Goal: Task Accomplishment & Management: Use online tool/utility

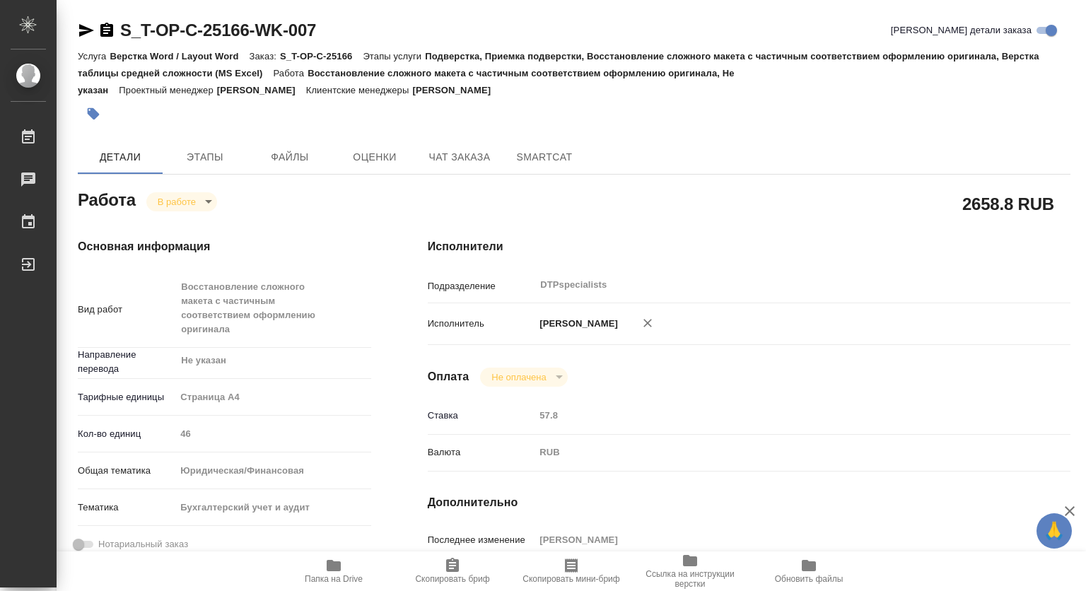
click at [335, 564] on icon "button" at bounding box center [334, 565] width 14 height 11
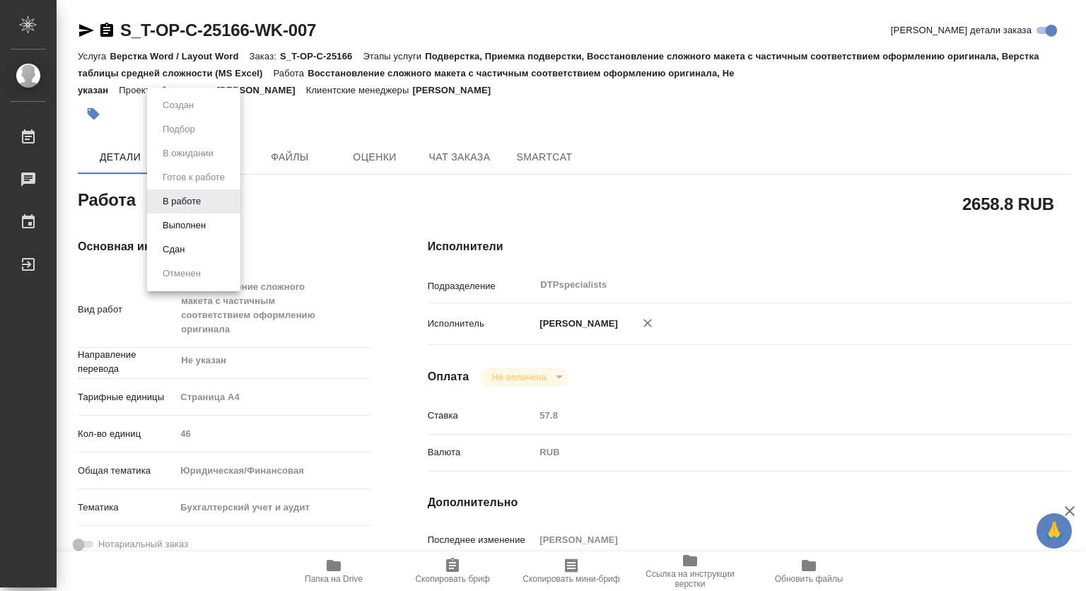
click at [194, 199] on body "🙏 .cls-1 fill:#fff; AWATERA Kovtun Svetlana Работы 0 Чаты График Выйти S_T-OP-C…" at bounding box center [543, 295] width 1086 height 591
click at [194, 226] on button "Выполнен" at bounding box center [184, 226] width 52 height 16
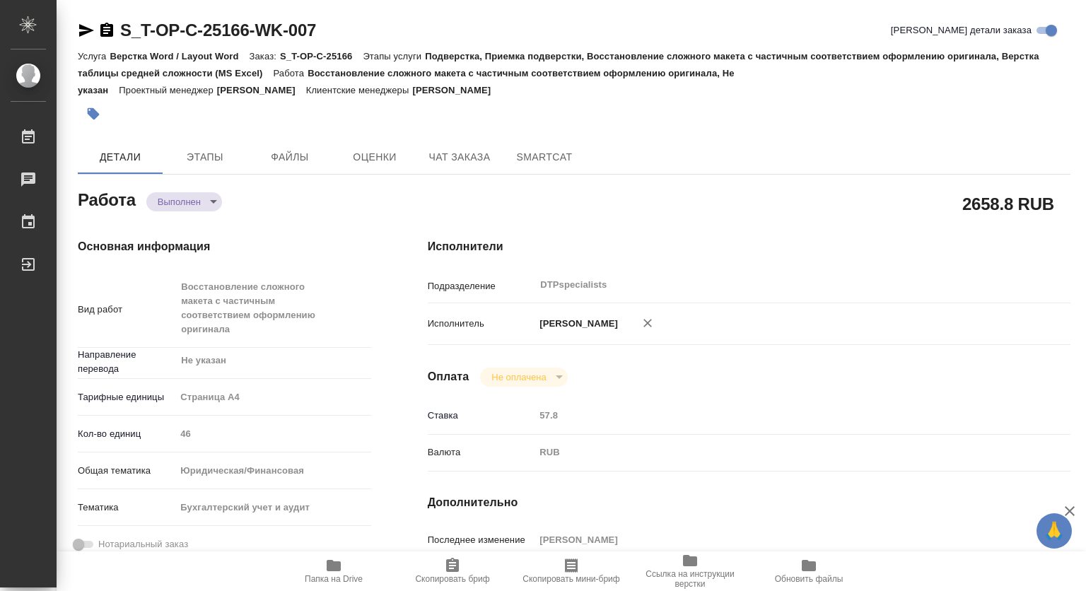
type textarea "x"
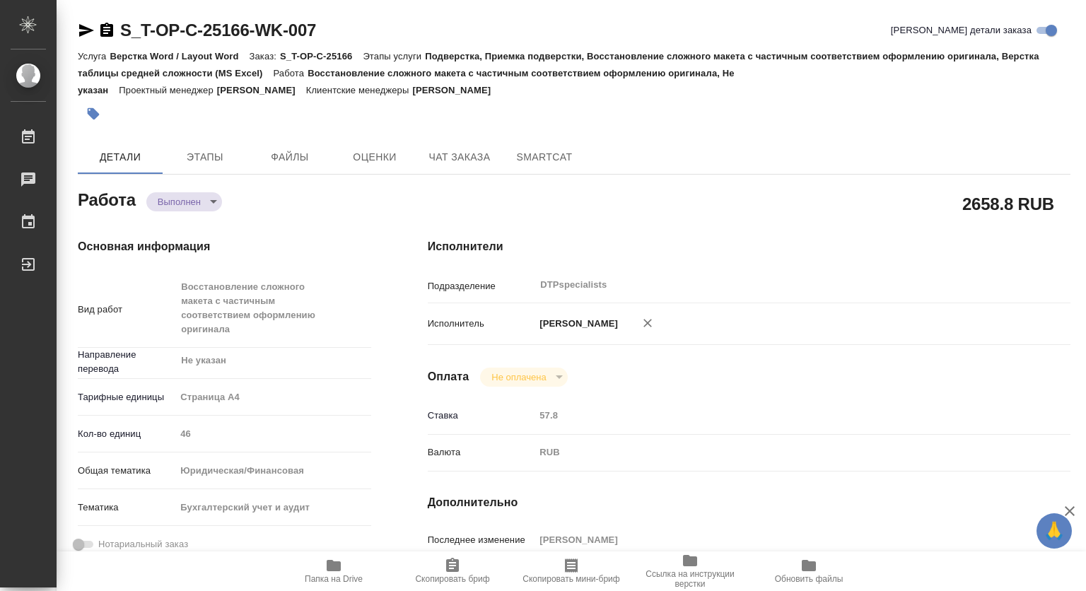
type textarea "x"
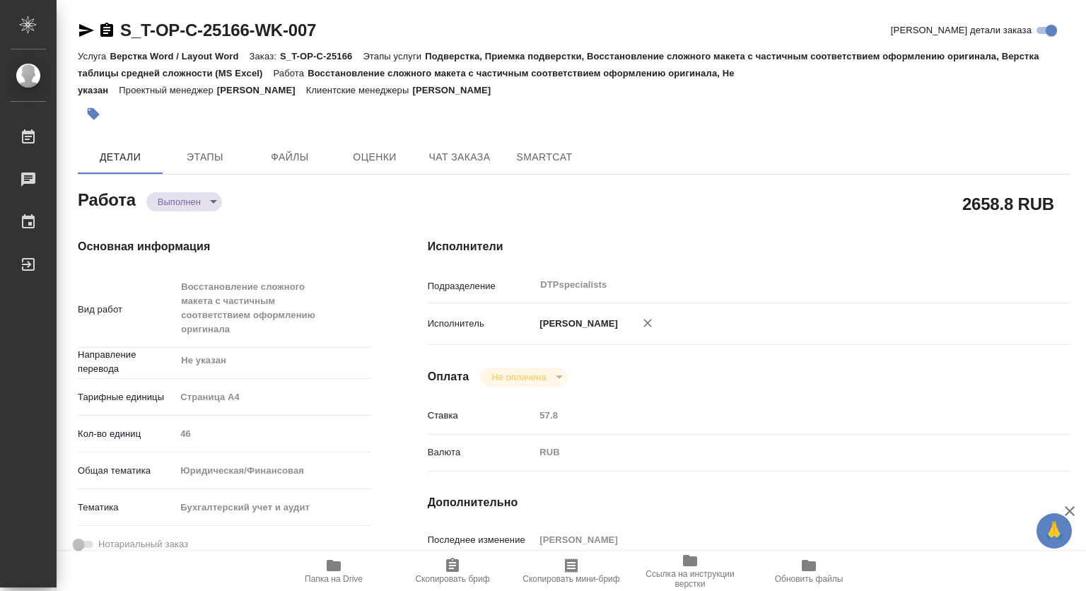
type textarea "x"
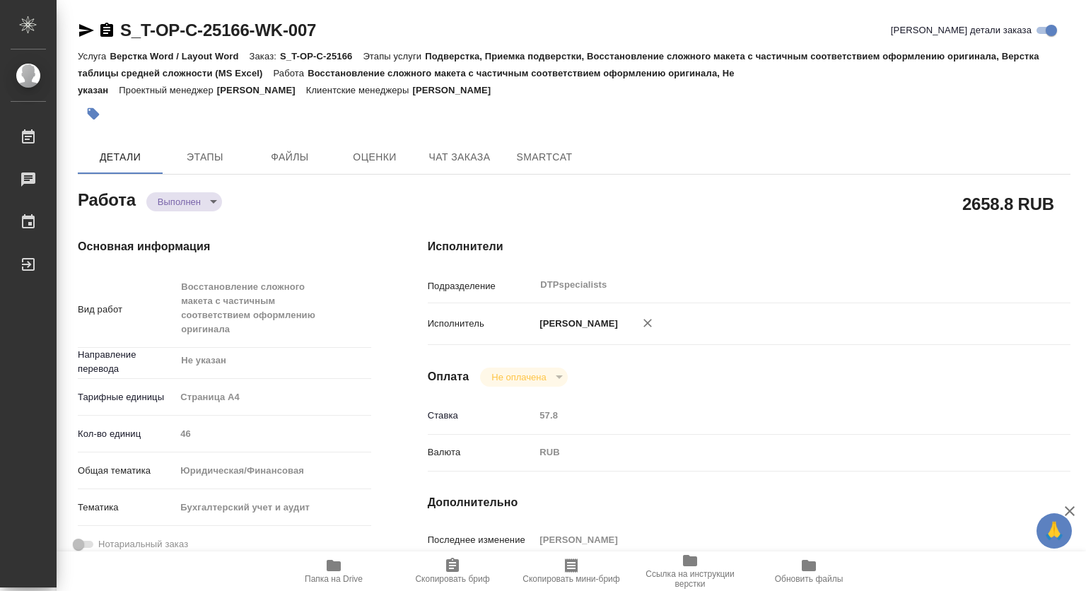
type textarea "x"
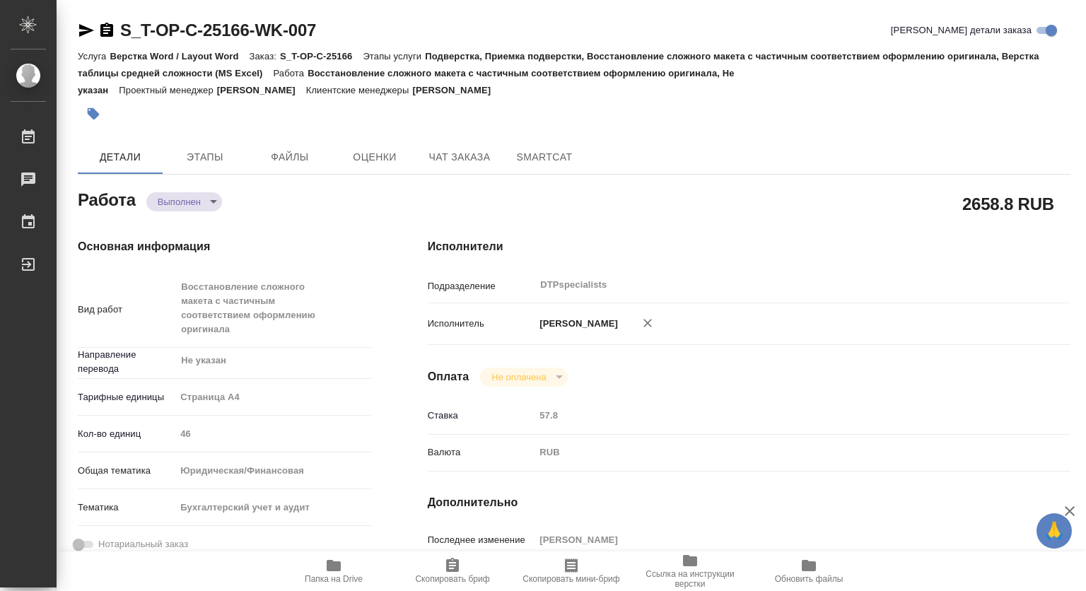
click at [339, 568] on icon "button" at bounding box center [334, 565] width 14 height 11
click at [192, 201] on body "🙏 .cls-1 fill:#fff; AWATERA [PERSON_NAME] 0 Чаты График Выйти S_T-OP-C-25163-WK…" at bounding box center [543, 295] width 1086 height 591
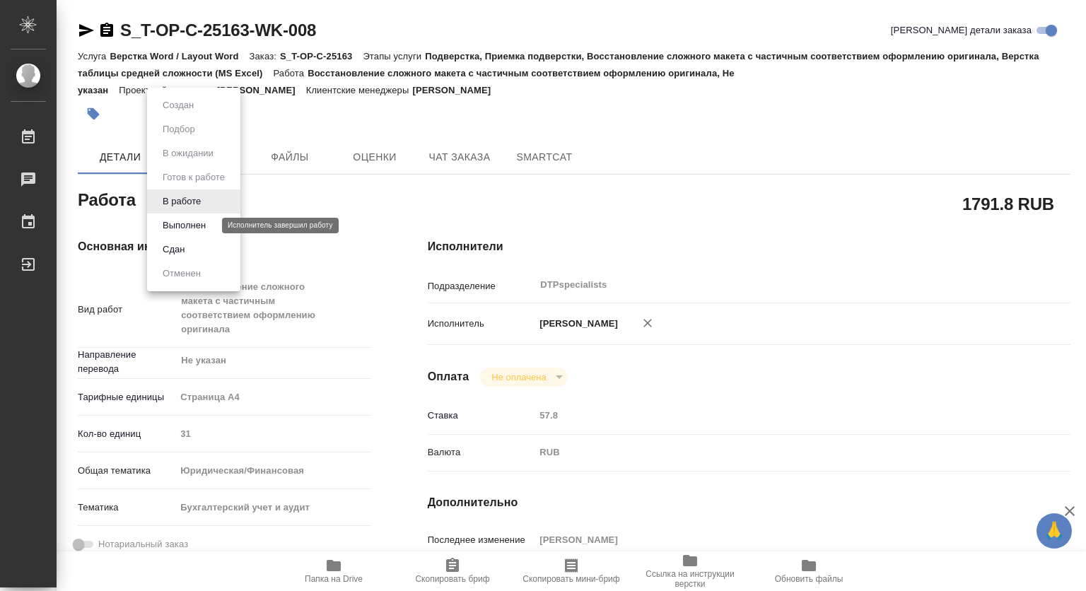
click at [200, 226] on button "Выполнен" at bounding box center [184, 226] width 52 height 16
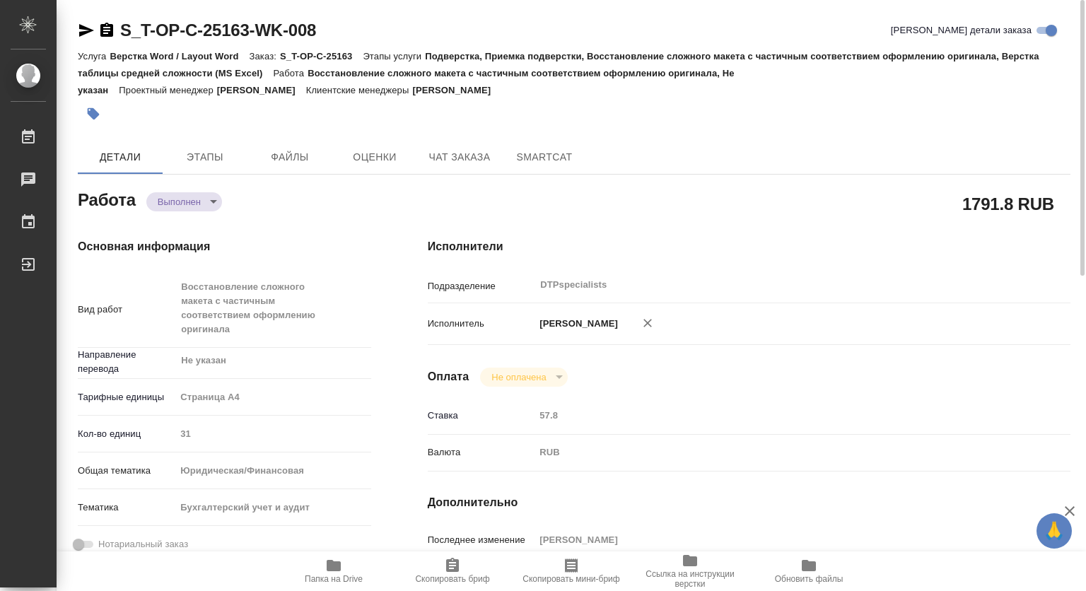
type textarea "x"
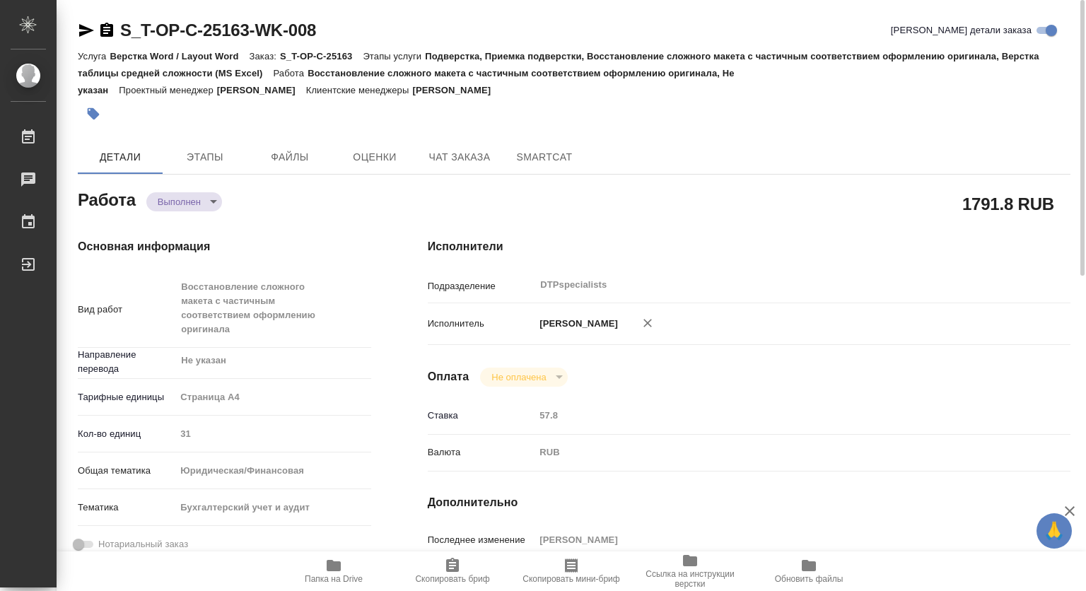
type textarea "x"
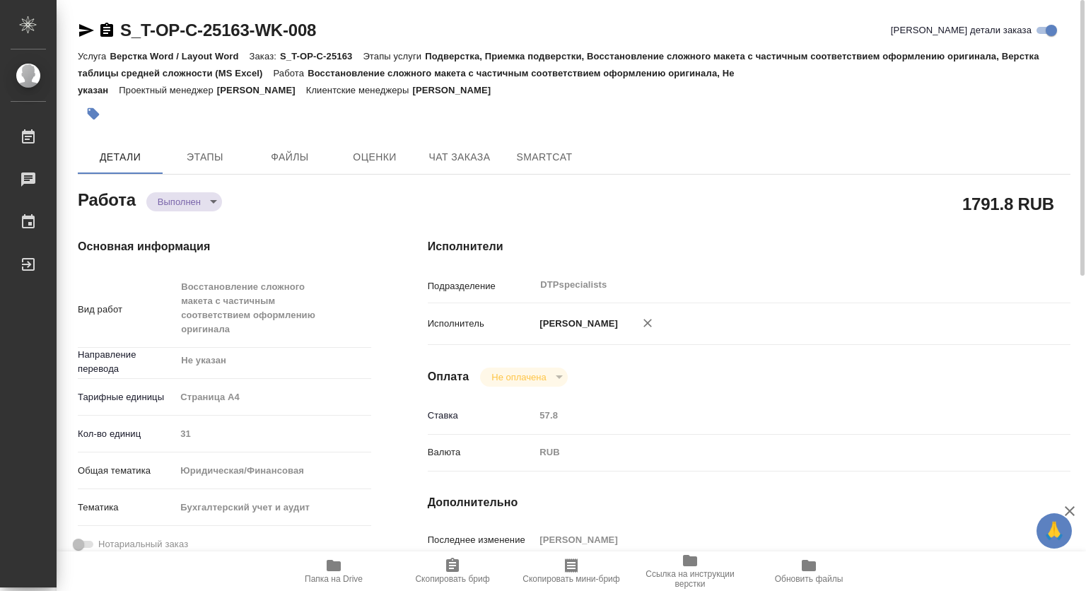
type textarea "x"
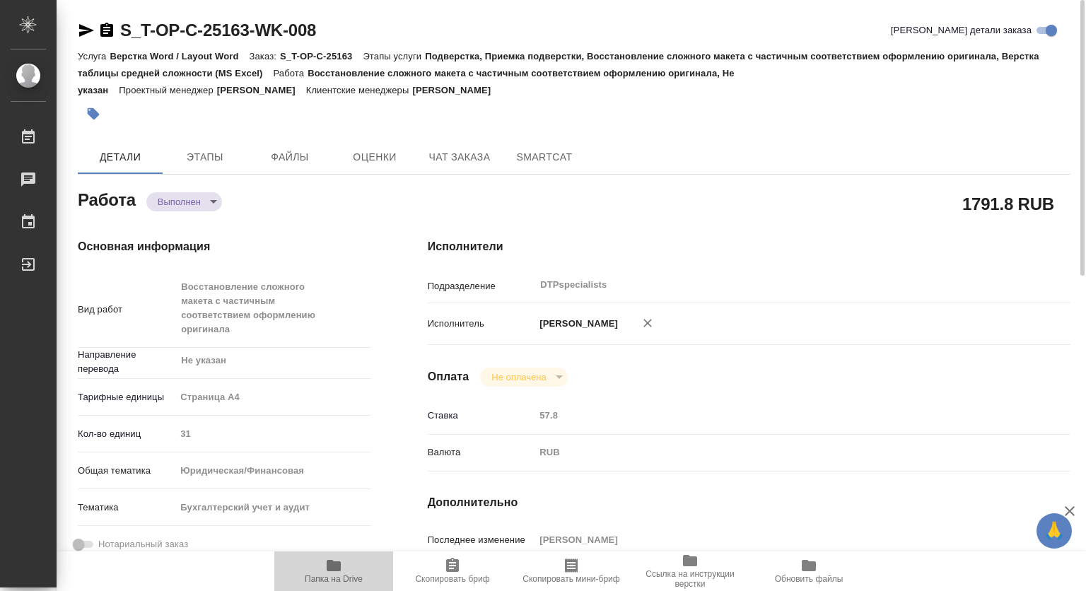
click at [332, 564] on icon "button" at bounding box center [334, 565] width 14 height 11
